Goal: Feedback & Contribution: Submit feedback/report problem

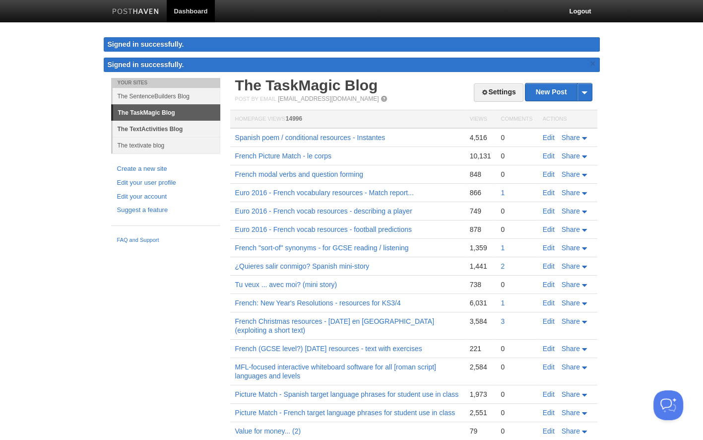
click at [136, 128] on link "The TextActivities Blog" at bounding box center [167, 129] width 108 height 16
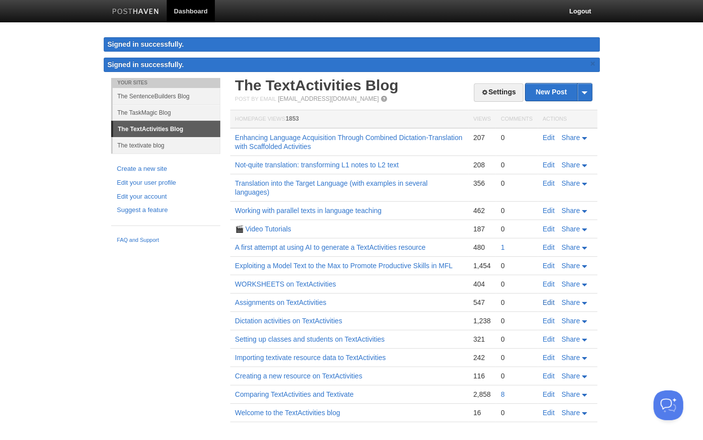
click at [544, 301] on link "Edit" at bounding box center [549, 302] width 12 height 8
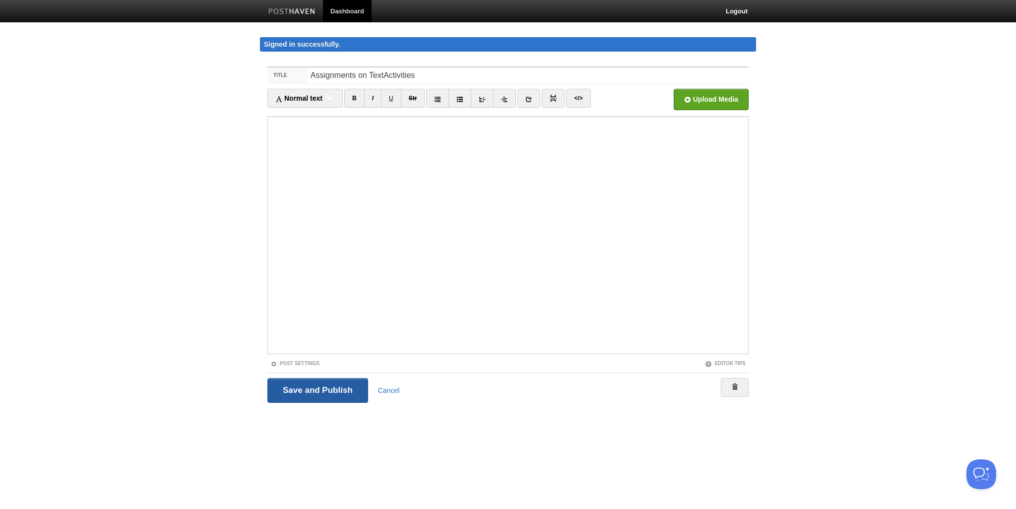
click at [326, 391] on input "Save and Publish" at bounding box center [317, 390] width 101 height 25
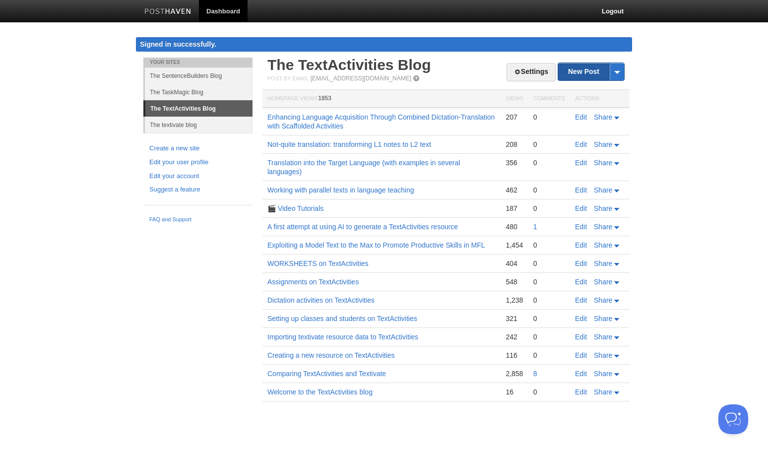
click at [582, 70] on link "New Post" at bounding box center [591, 71] width 66 height 17
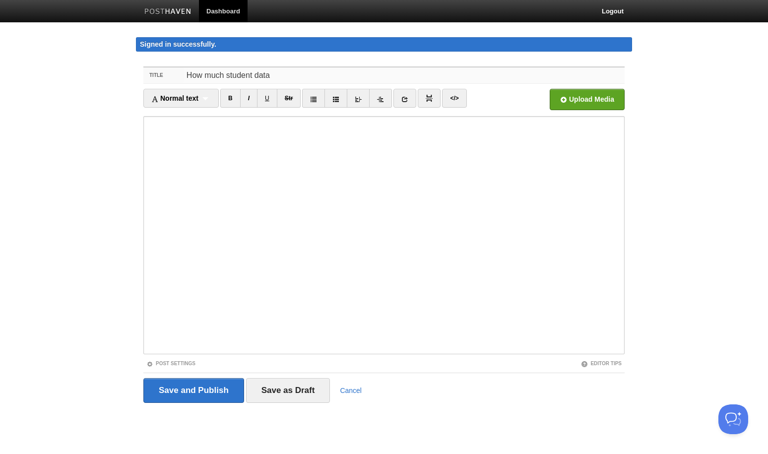
drag, startPoint x: 229, startPoint y: 74, endPoint x: 141, endPoint y: 66, distance: 88.2
click at [141, 66] on div "Title How much student data Normal text Normal text Heading 1 Heading 2 Heading…" at bounding box center [384, 249] width 496 height 383
click at [279, 74] on input "Student data" at bounding box center [404, 75] width 441 height 16
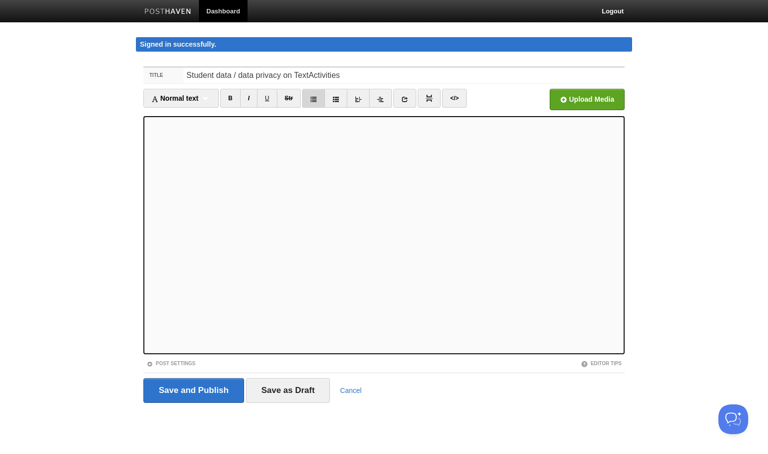
click at [316, 98] on icon at bounding box center [313, 99] width 7 height 7
click at [315, 97] on icon at bounding box center [313, 99] width 7 height 7
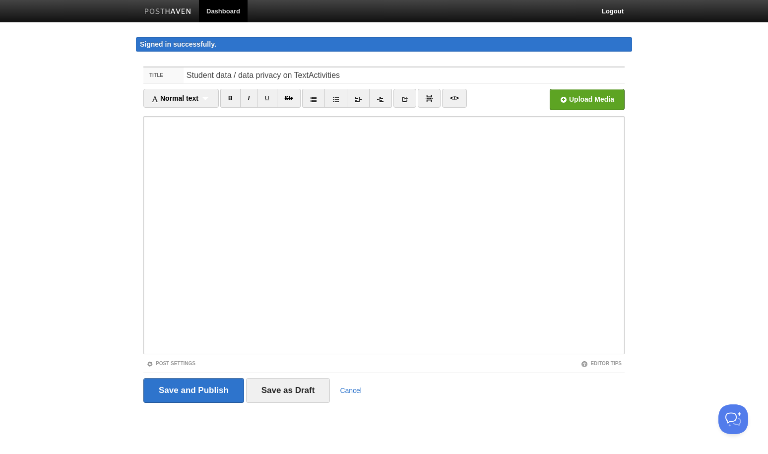
click at [46, 418] on body "Dashboard Logout Signed in successfully. Signed in successfully. × Post saved ×…" at bounding box center [384, 220] width 768 height 440
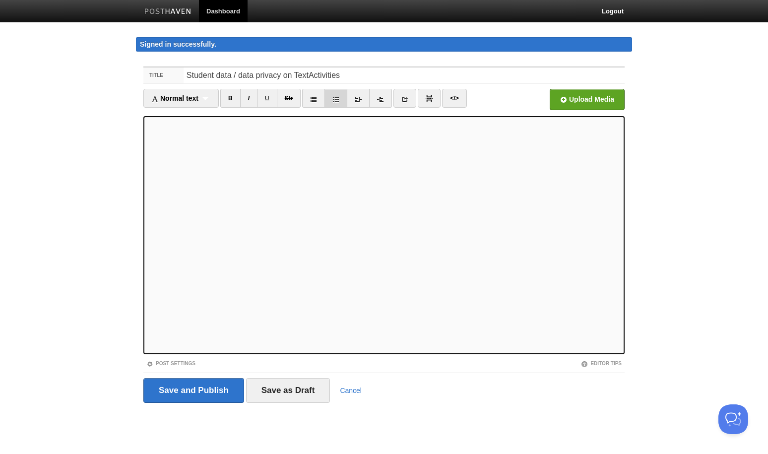
click at [333, 98] on icon at bounding box center [335, 99] width 7 height 7
click at [335, 96] on icon at bounding box center [335, 99] width 7 height 7
click at [251, 95] on link "I" at bounding box center [248, 98] width 17 height 19
click at [253, 98] on link "I" at bounding box center [248, 98] width 17 height 19
click at [245, 100] on link "I" at bounding box center [248, 98] width 17 height 19
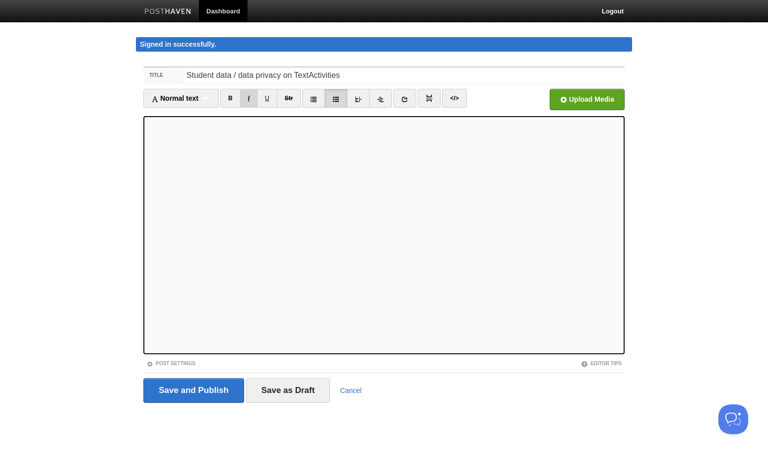
click at [253, 98] on link "I" at bounding box center [248, 98] width 17 height 19
click at [253, 100] on link "I" at bounding box center [248, 98] width 17 height 19
click at [248, 98] on link "I" at bounding box center [248, 98] width 17 height 19
click at [249, 96] on link "I" at bounding box center [248, 98] width 17 height 19
click at [251, 97] on link "I" at bounding box center [248, 98] width 17 height 19
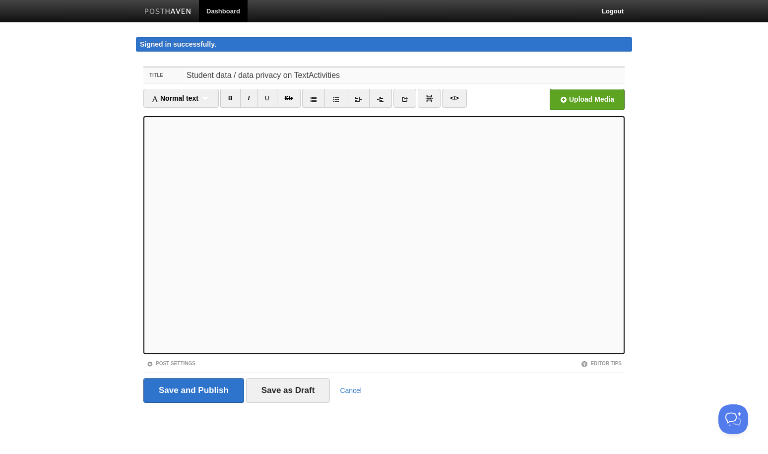
click at [216, 77] on input "Student data / data privacy on TextActivities" at bounding box center [404, 75] width 441 height 16
click at [247, 95] on link "I" at bounding box center [248, 98] width 17 height 19
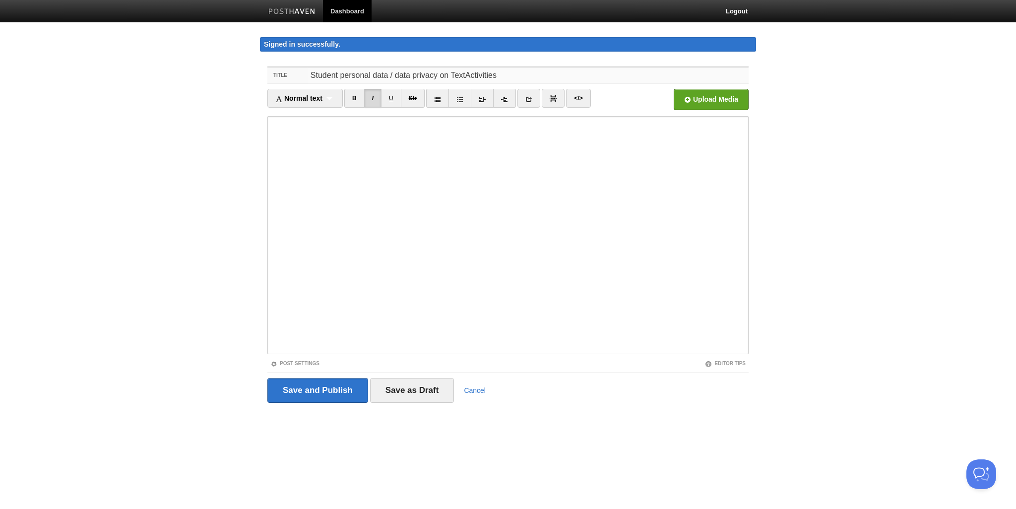
drag, startPoint x: 504, startPoint y: 73, endPoint x: 254, endPoint y: 71, distance: 249.6
click at [254, 71] on body "Dashboard Logout Signed in successfully. Signed in successfully. × Post saved ×…" at bounding box center [508, 220] width 1016 height 440
click at [428, 76] on input "Student personal data / data privacy on TextActivities" at bounding box center [528, 75] width 441 height 16
drag, startPoint x: 438, startPoint y: 76, endPoint x: 394, endPoint y: 70, distance: 44.6
click at [389, 70] on input "Student personal data / data privacy on TextActivities" at bounding box center [528, 75] width 441 height 16
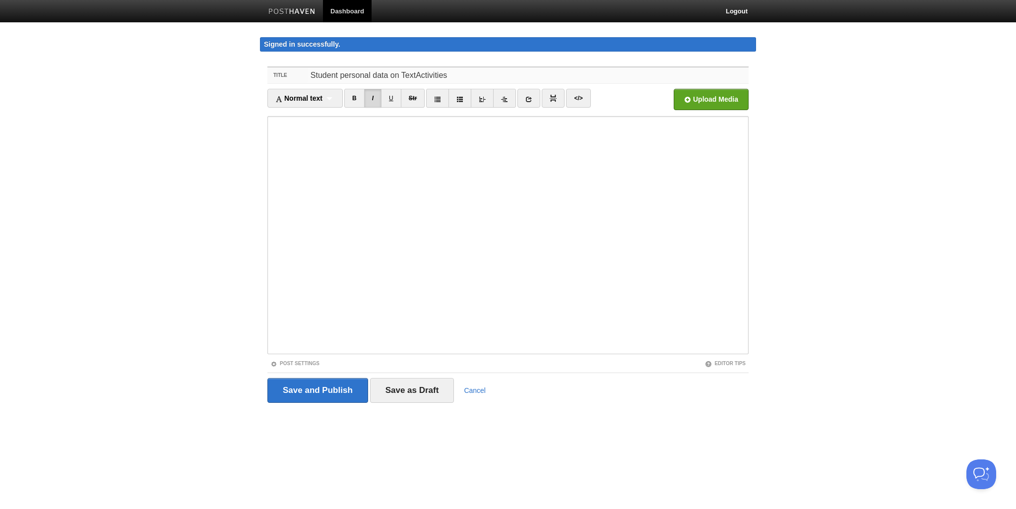
drag, startPoint x: 458, startPoint y: 74, endPoint x: 254, endPoint y: 64, distance: 204.2
click at [254, 64] on body "Dashboard Logout Signed in successfully. Signed in successfully. × Post saved ×…" at bounding box center [508, 220] width 1016 height 440
type input "Student personal data on TextActivities"
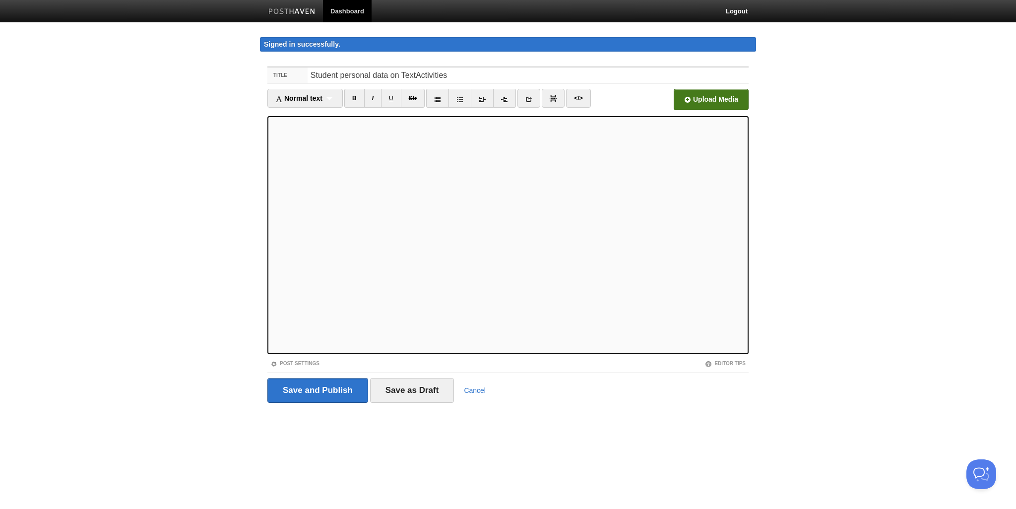
click at [710, 100] on input "file" at bounding box center [411, 102] width 751 height 51
click at [326, 394] on input "Save and Publish" at bounding box center [317, 390] width 101 height 25
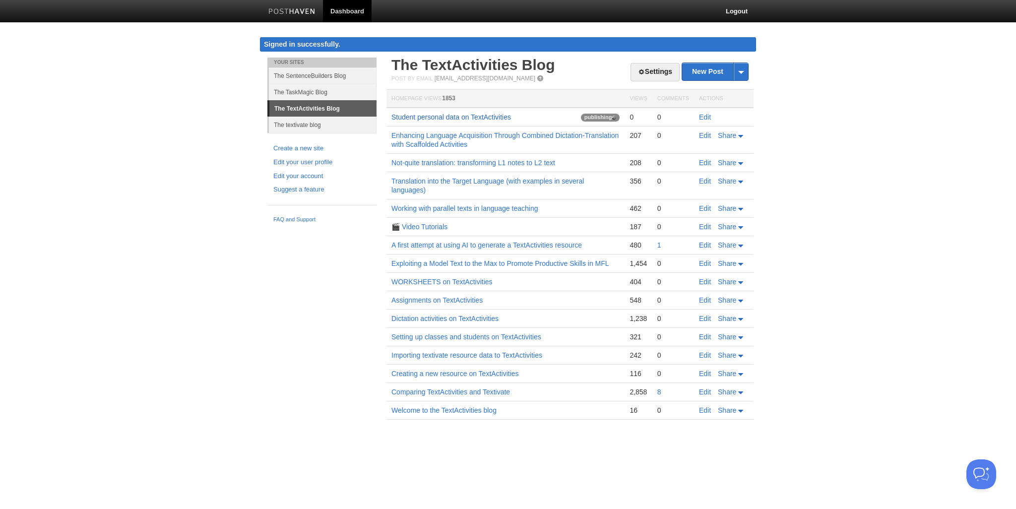
click at [445, 117] on link "Student personal data on TextActivities" at bounding box center [451, 117] width 120 height 8
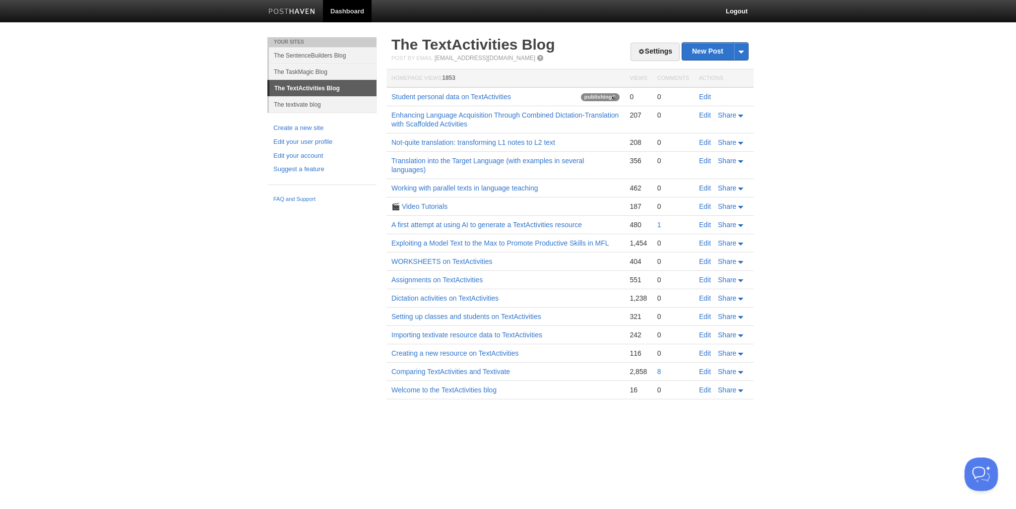
click at [978, 469] on button "Open Beacon popover" at bounding box center [979, 472] width 30 height 30
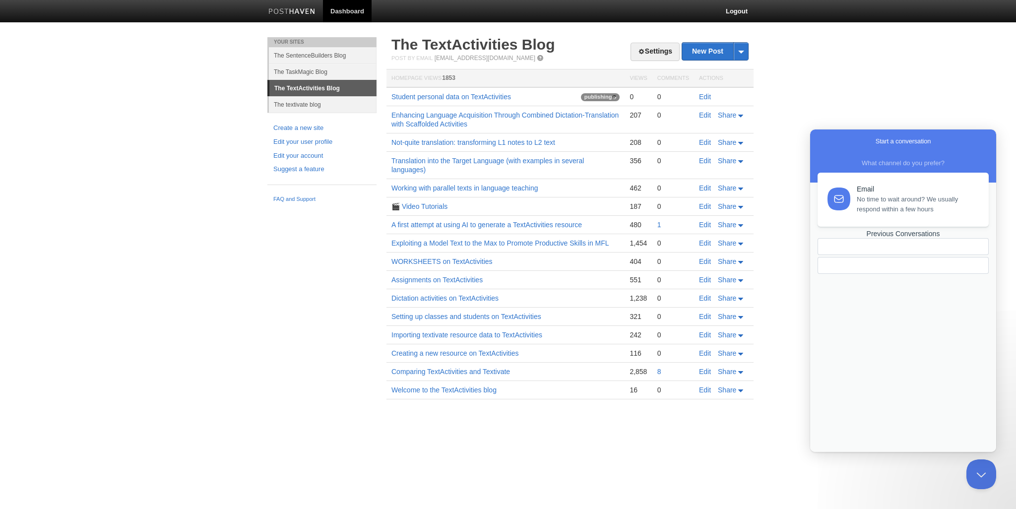
click at [909, 238] on div "Previous Conversations" at bounding box center [903, 234] width 171 height 8
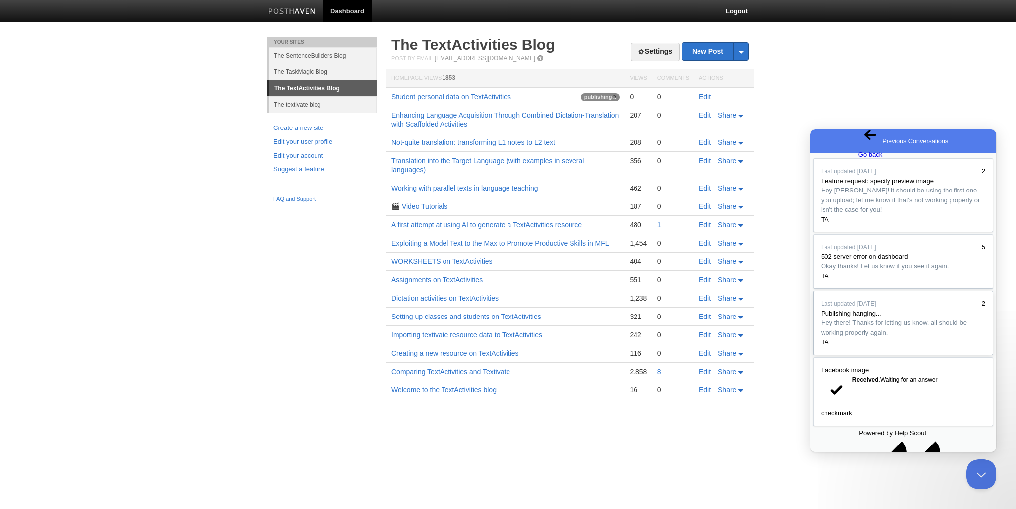
click at [916, 336] on span "Hey there! Thanks for letting us know, all should be working properly again." at bounding box center [894, 327] width 146 height 17
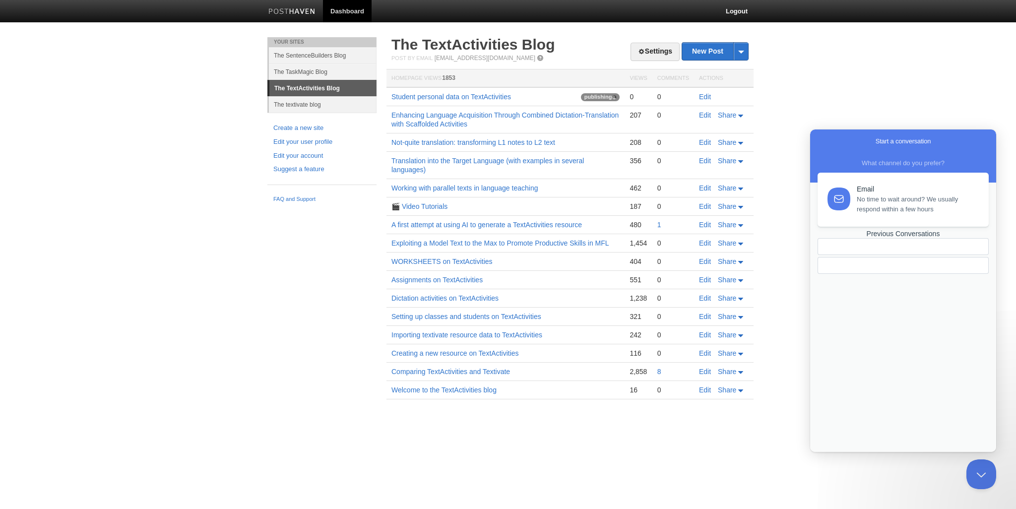
click at [877, 265] on div at bounding box center [880, 265] width 108 height 0
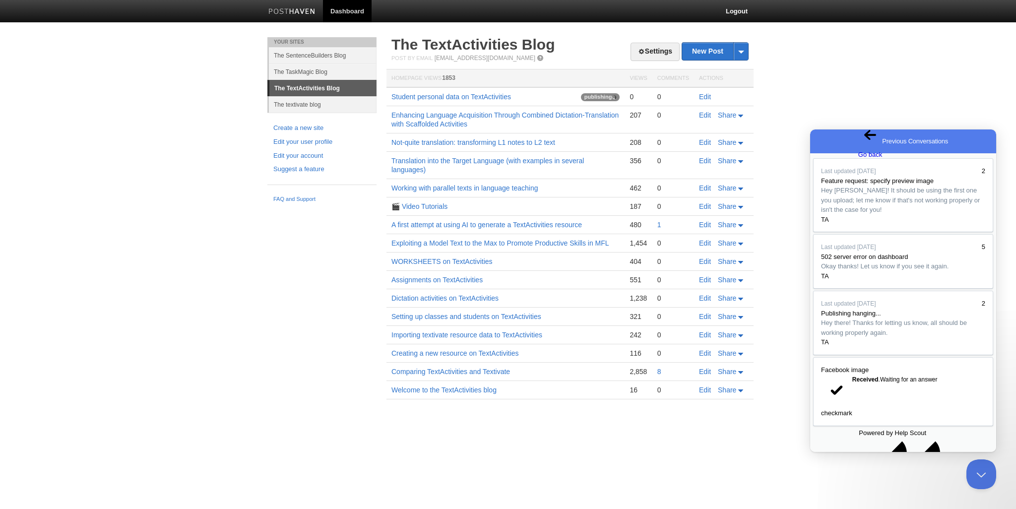
click at [858, 141] on span "Go back" at bounding box center [870, 149] width 24 height 17
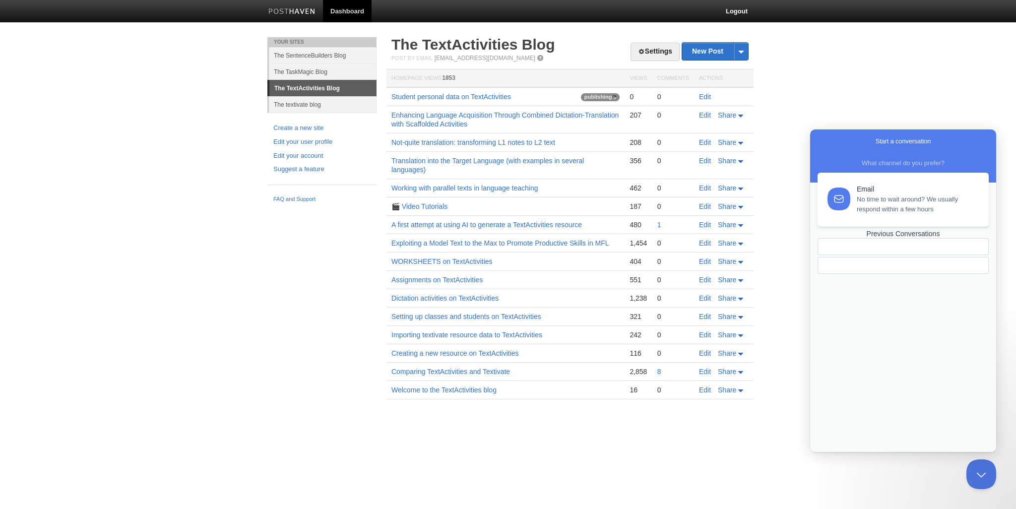
click at [893, 295] on div "Email No time to wait around? We usually respond within a few hours Previous Co…" at bounding box center [903, 302] width 180 height 259
click at [893, 294] on div "Email No time to wait around? We usually respond within a few hours Previous Co…" at bounding box center [903, 302] width 180 height 259
click at [893, 295] on div "Email No time to wait around? We usually respond within a few hours Previous Co…" at bounding box center [903, 302] width 180 height 259
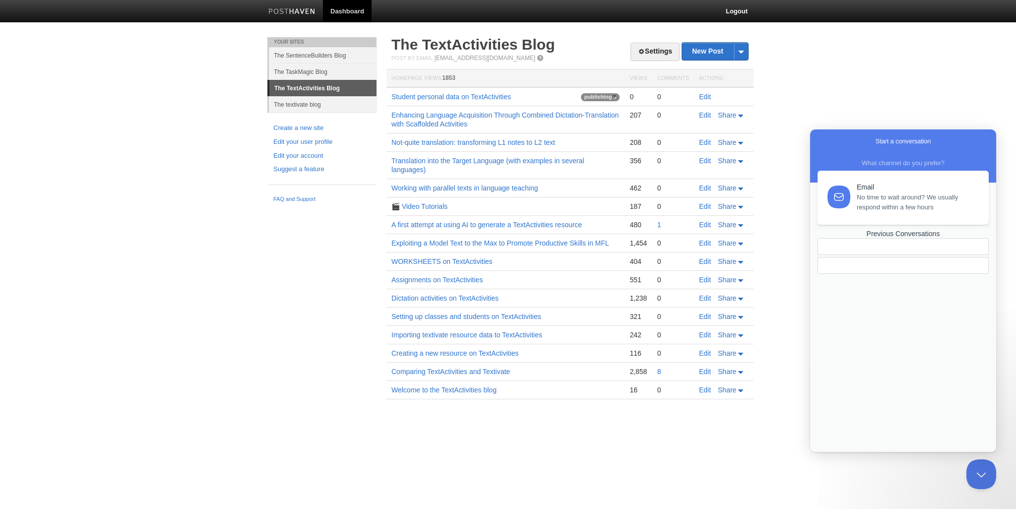
click at [879, 201] on span "No time to wait around? We usually respond within a few hours" at bounding box center [917, 202] width 121 height 20
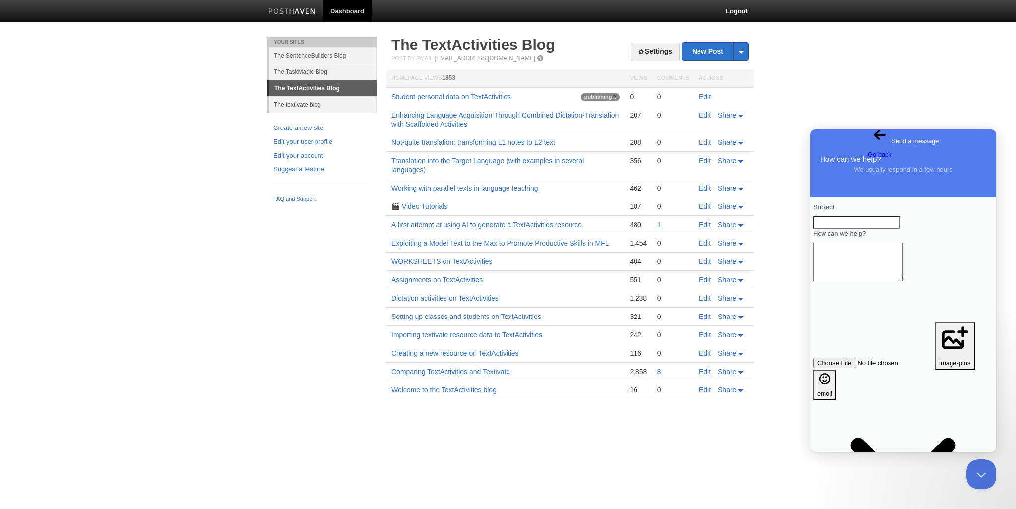
click at [851, 229] on input "Subject" at bounding box center [856, 222] width 87 height 13
type input "New post getting stuck on "Publishing""
click at [860, 273] on textarea "How can we help?" at bounding box center [858, 262] width 90 height 39
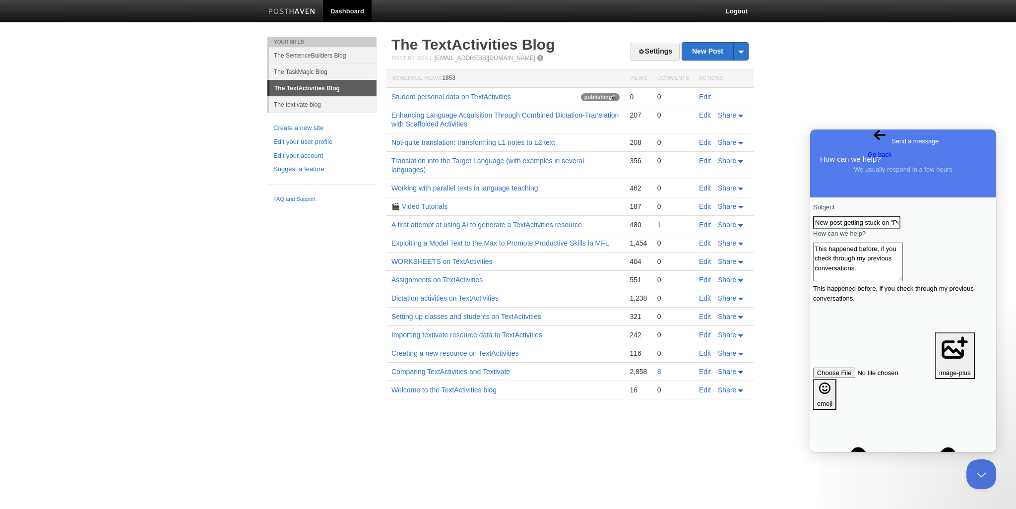
type textarea "This happened before, if you check through my previous conversations."
click at [903, 280] on textarea "This happened before, if you check through my previous conversations." at bounding box center [858, 262] width 90 height 39
click at [958, 332] on button "image-plus" at bounding box center [955, 355] width 40 height 47
click at [961, 332] on button "image-plus" at bounding box center [955, 355] width 40 height 47
type input "C:\fakepath\Capture110825.PNG"
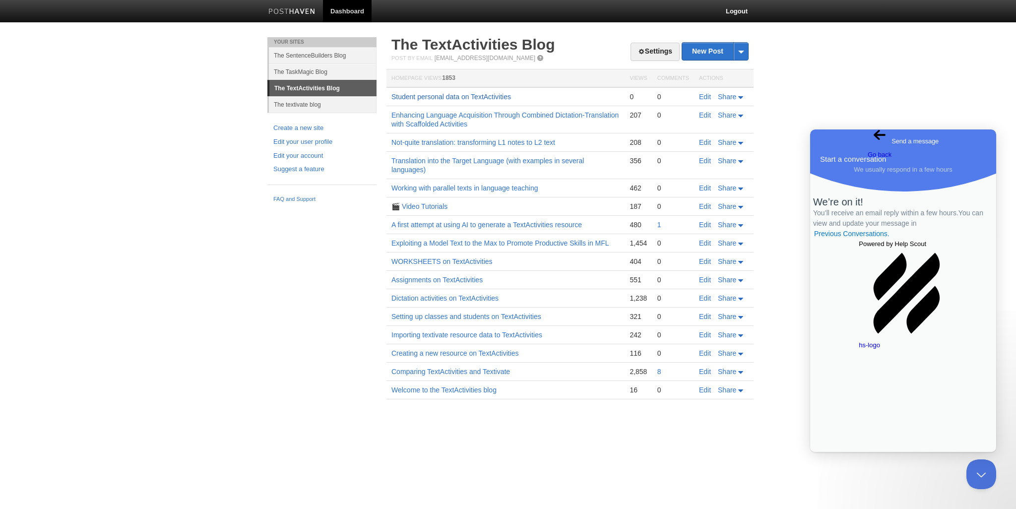
click at [447, 93] on link "Student personal data on TextActivities" at bounding box center [451, 97] width 120 height 8
click at [891, 239] on link "Previous Conversations ." at bounding box center [851, 234] width 77 height 10
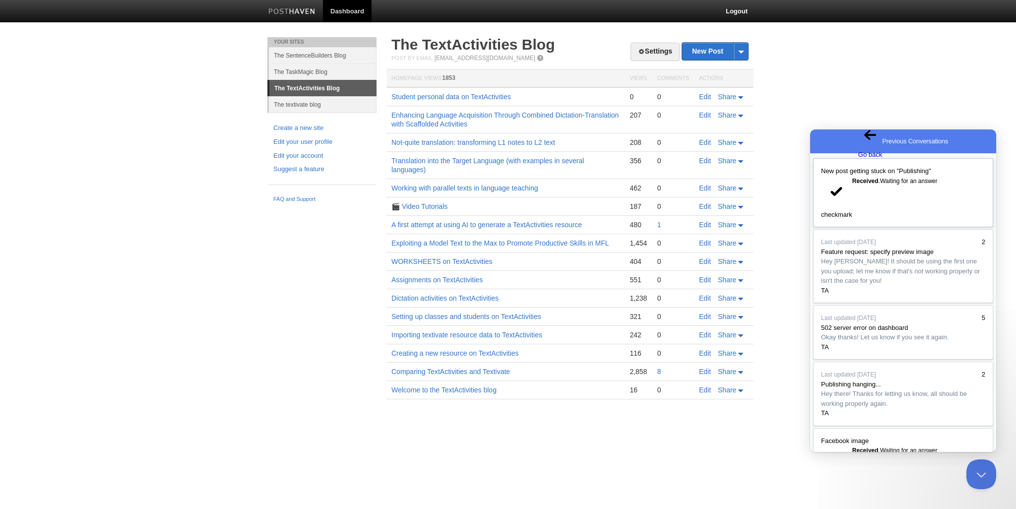
click at [886, 185] on span "Received . Waiting for an answer" at bounding box center [894, 181] width 85 height 7
type textarea "Actually, after a couple of minutes it appears to have resolved itself :)"
click at [835, 452] on button "Close" at bounding box center [823, 468] width 24 height 32
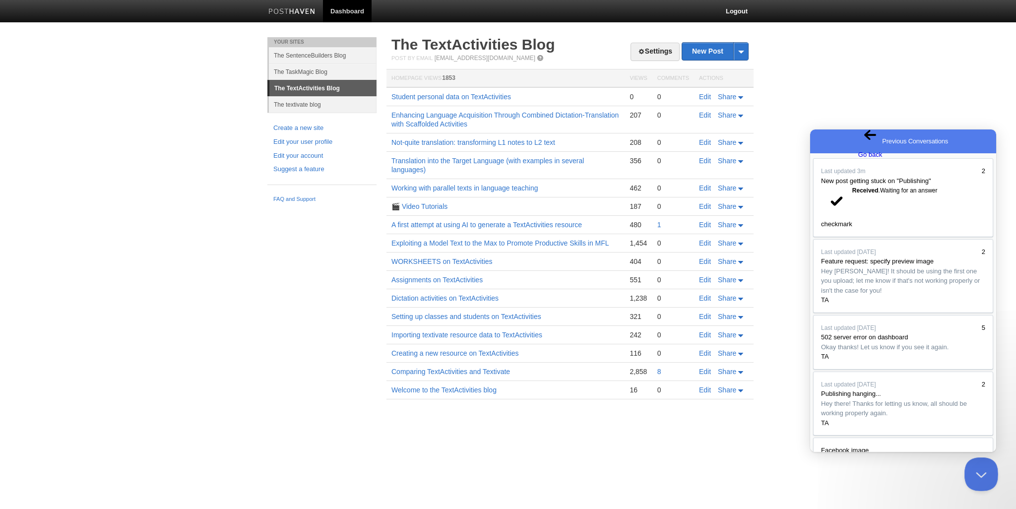
click at [981, 477] on button "Close Beacon popover" at bounding box center [979, 472] width 30 height 30
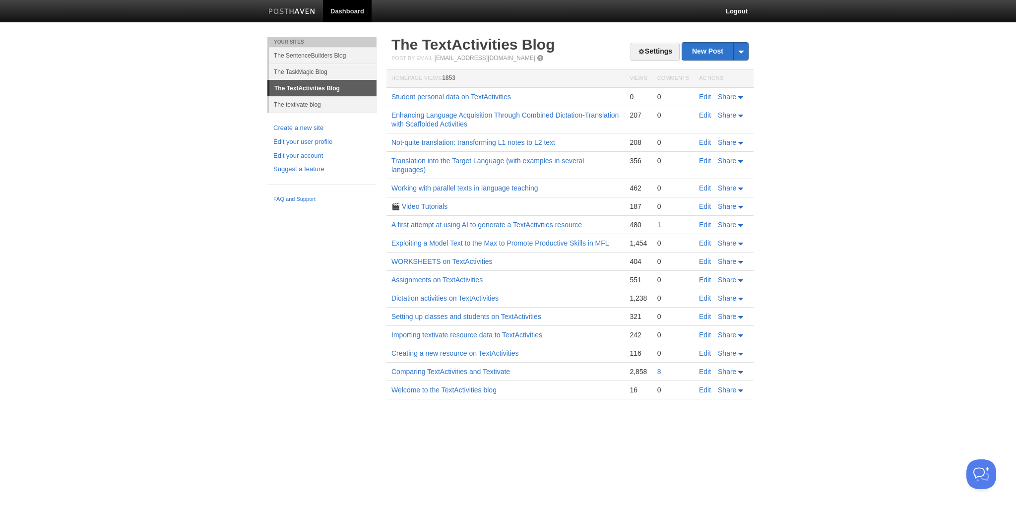
click at [701, 97] on link "Edit" at bounding box center [705, 97] width 12 height 8
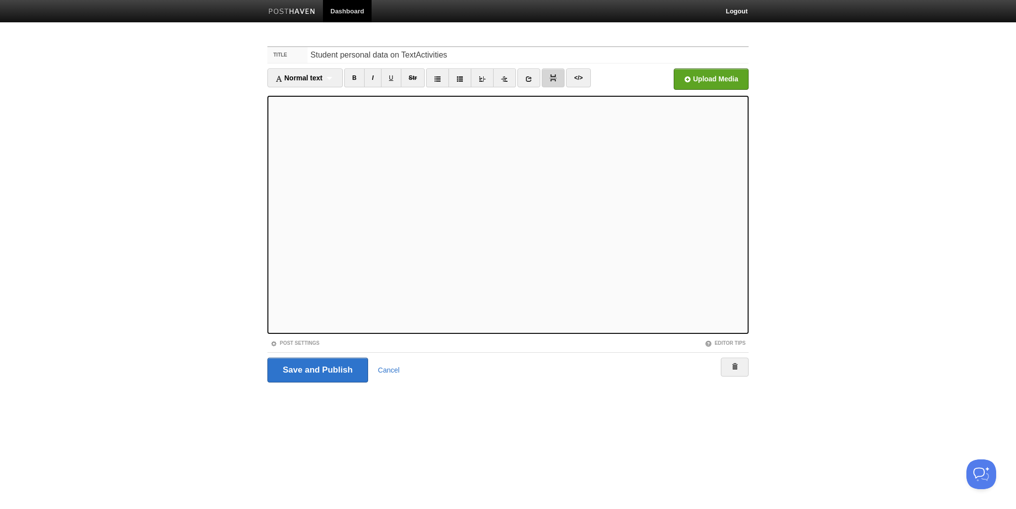
click at [548, 76] on link at bounding box center [553, 77] width 23 height 19
click at [319, 367] on input "Save and Publish" at bounding box center [317, 370] width 101 height 25
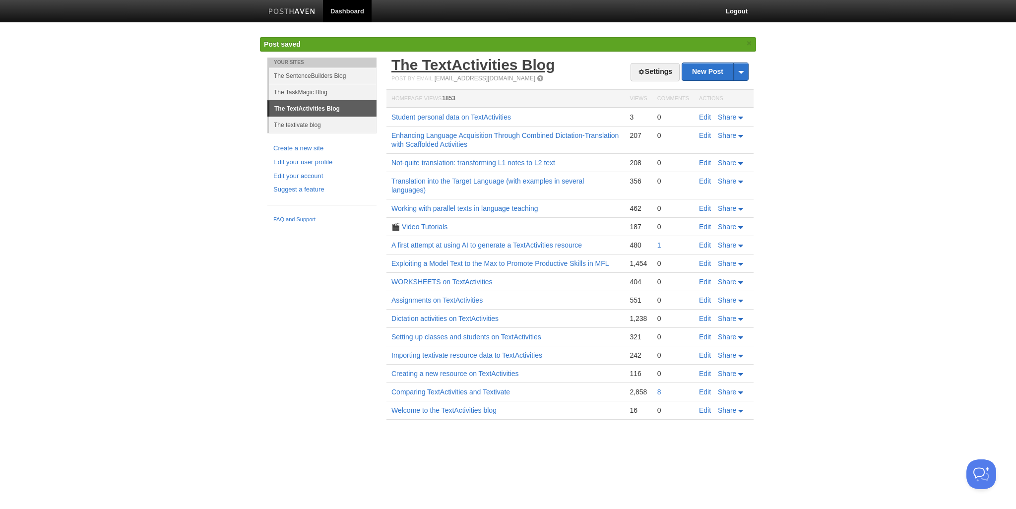
click at [474, 60] on link "The TextActivities Blog" at bounding box center [473, 65] width 164 height 16
